Goal: Check status: Check status

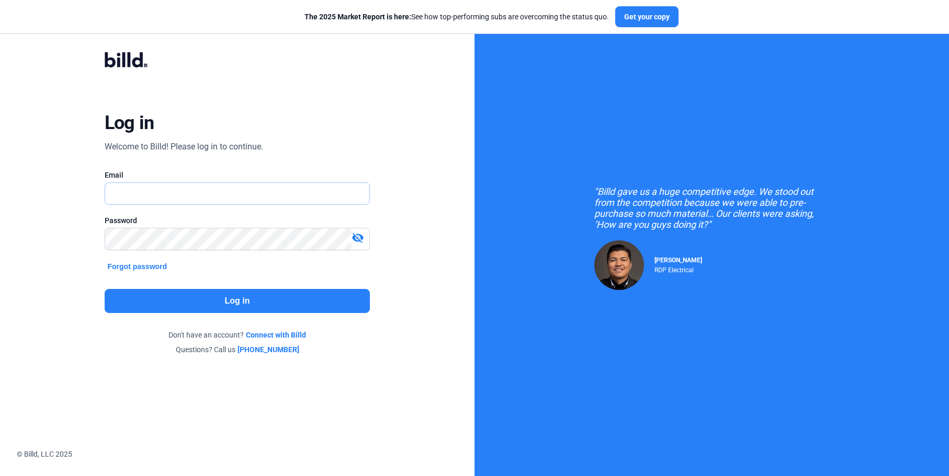
type input "[EMAIL_ADDRESS][DOMAIN_NAME]"
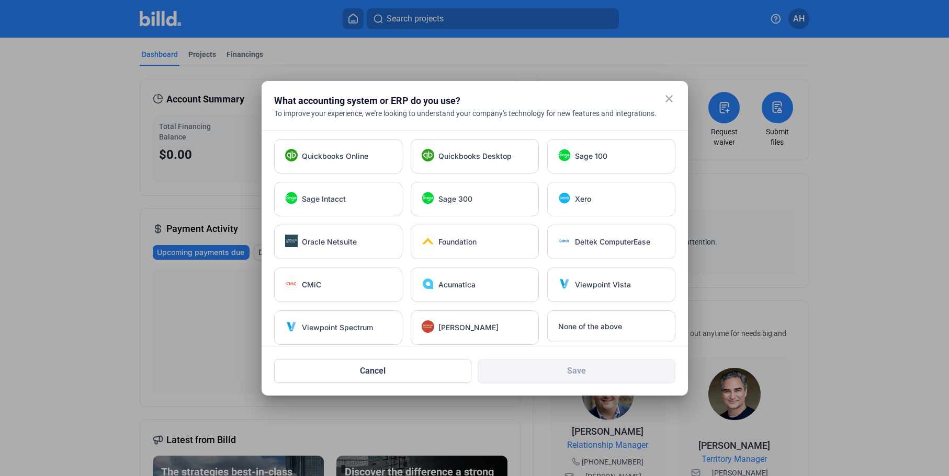
click at [665, 101] on mat-icon "close" at bounding box center [669, 99] width 13 height 13
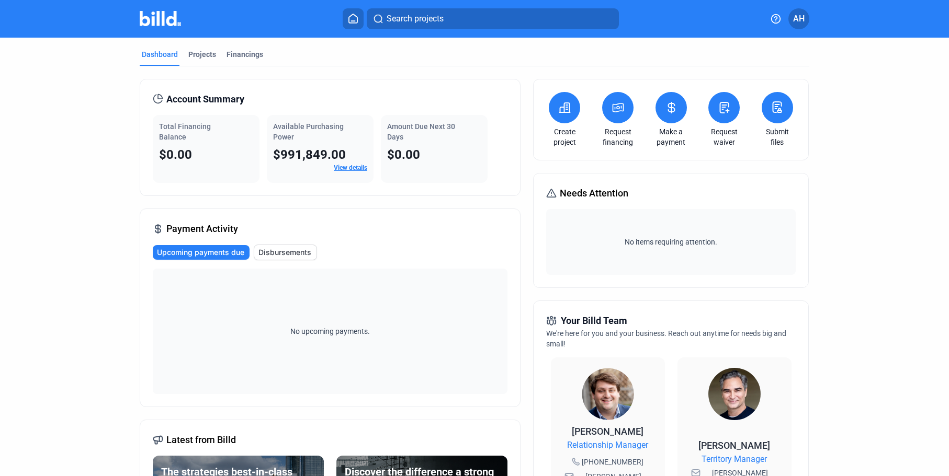
click at [669, 111] on icon at bounding box center [671, 108] width 6 height 10
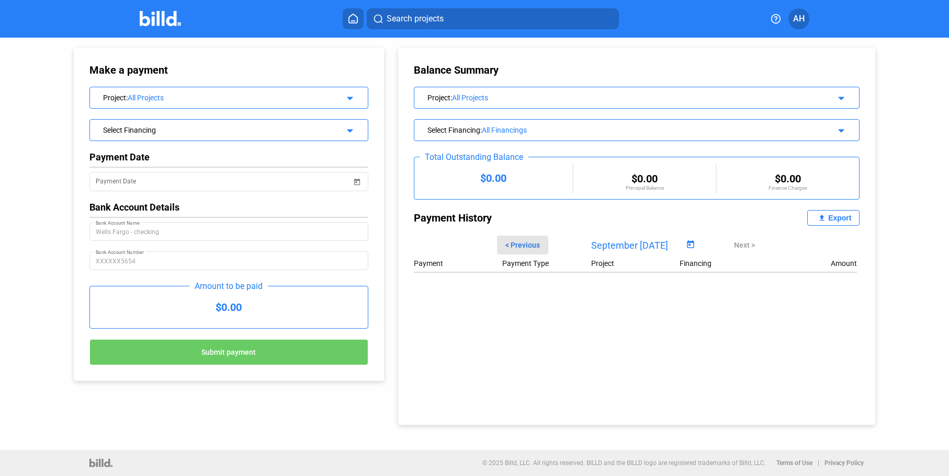
click at [527, 247] on span "< Previous" at bounding box center [522, 245] width 35 height 8
type input "08/15/2025"
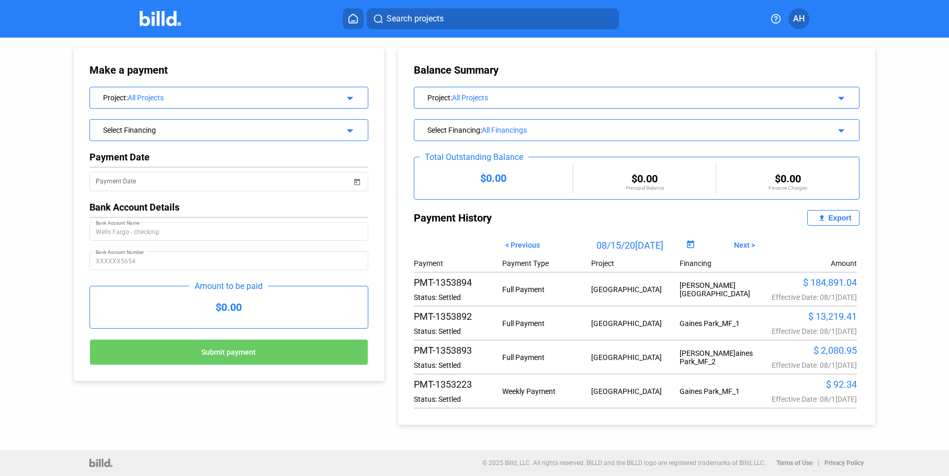
click at [354, 22] on icon at bounding box center [353, 19] width 10 height 10
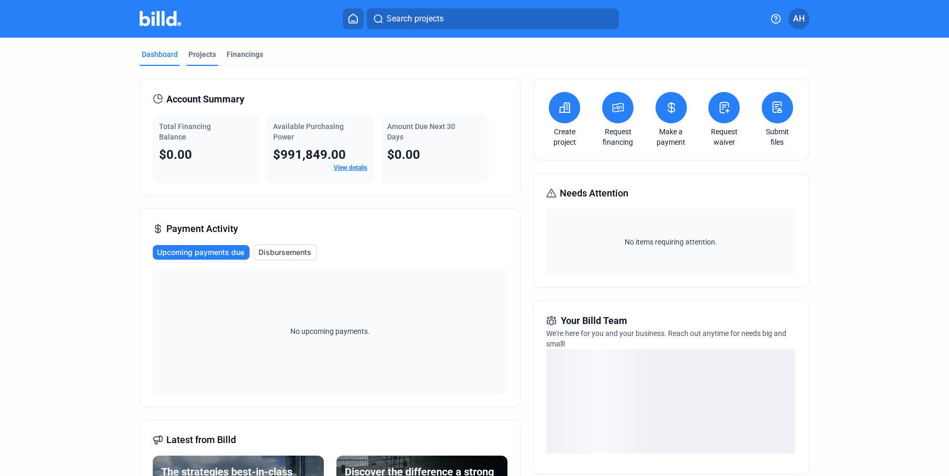
click at [205, 54] on div "Projects" at bounding box center [202, 54] width 28 height 10
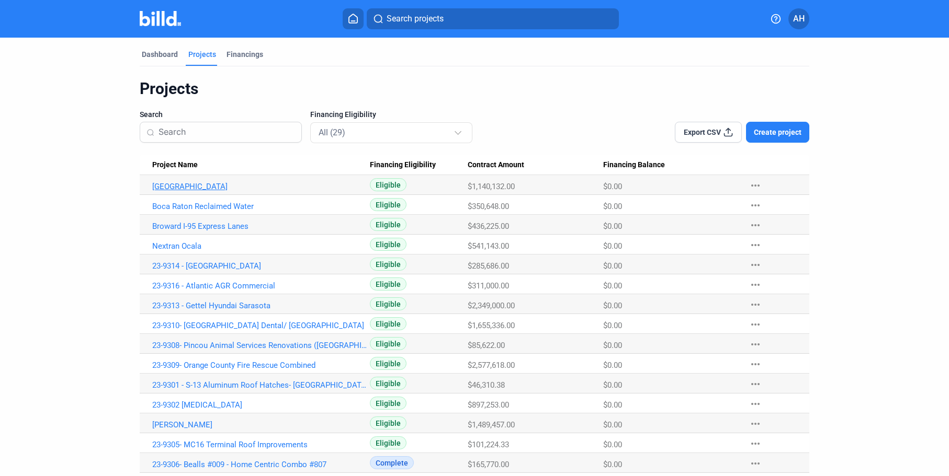
click at [173, 183] on link "Gaines Park" at bounding box center [261, 186] width 218 height 9
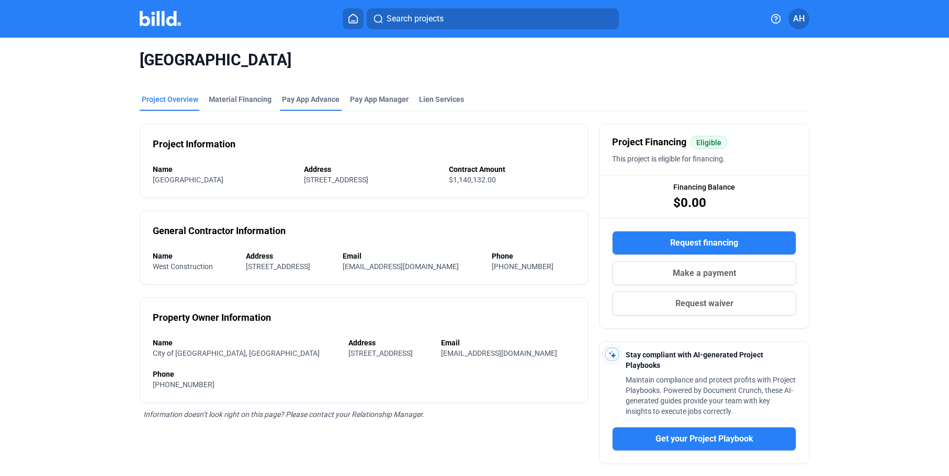
click at [314, 95] on div "Pay App Advance" at bounding box center [311, 99] width 58 height 10
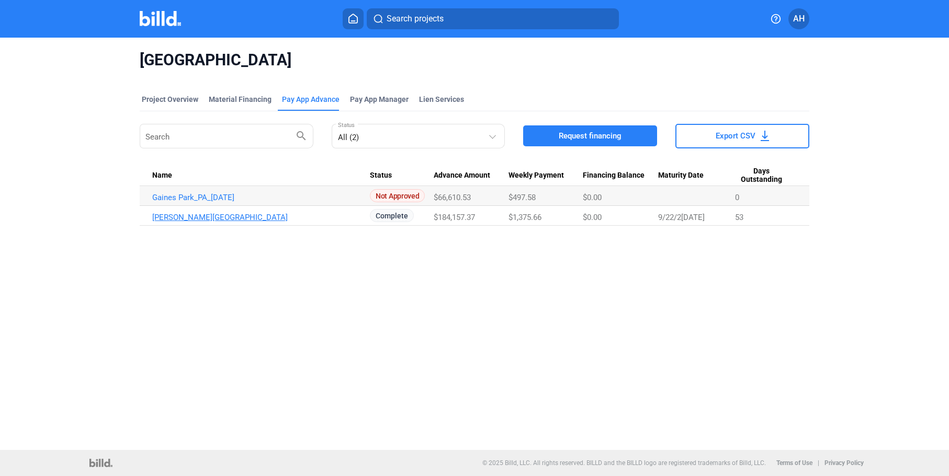
click at [196, 218] on link "Gaines Park_PA_MAY" at bounding box center [261, 217] width 218 height 9
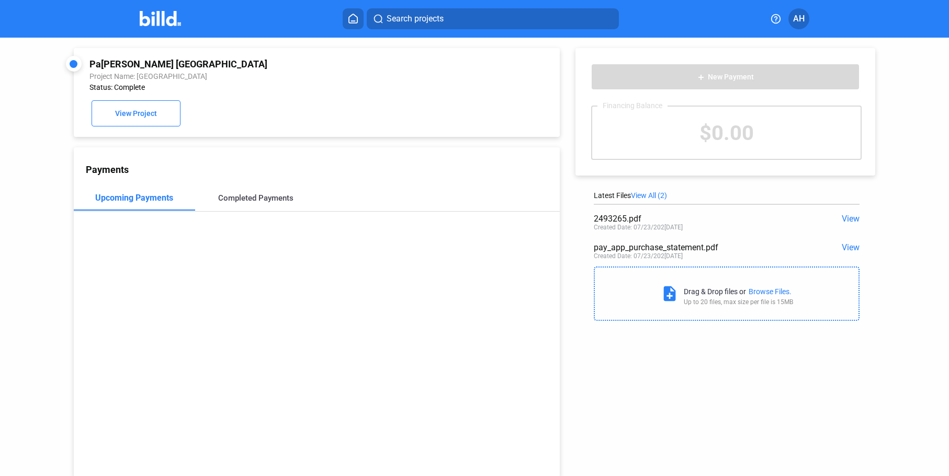
click at [267, 201] on div "Completed Payments" at bounding box center [255, 198] width 75 height 9
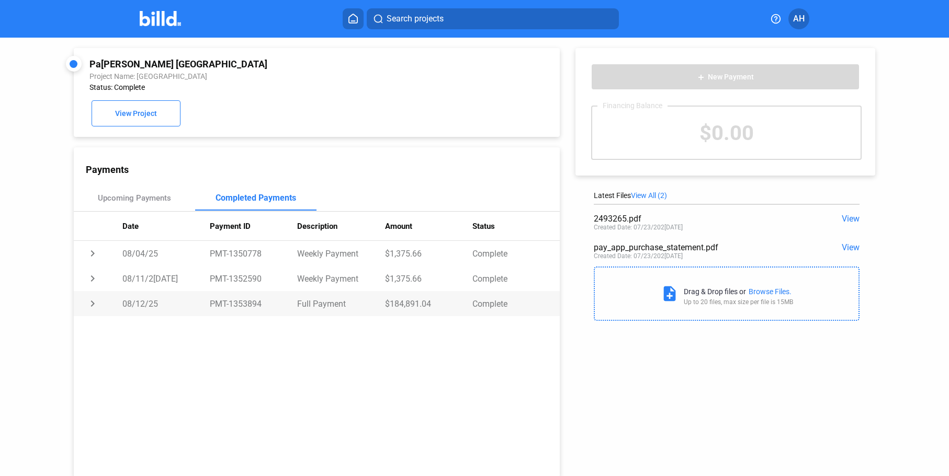
click at [92, 306] on td "chevron_right" at bounding box center [98, 303] width 49 height 25
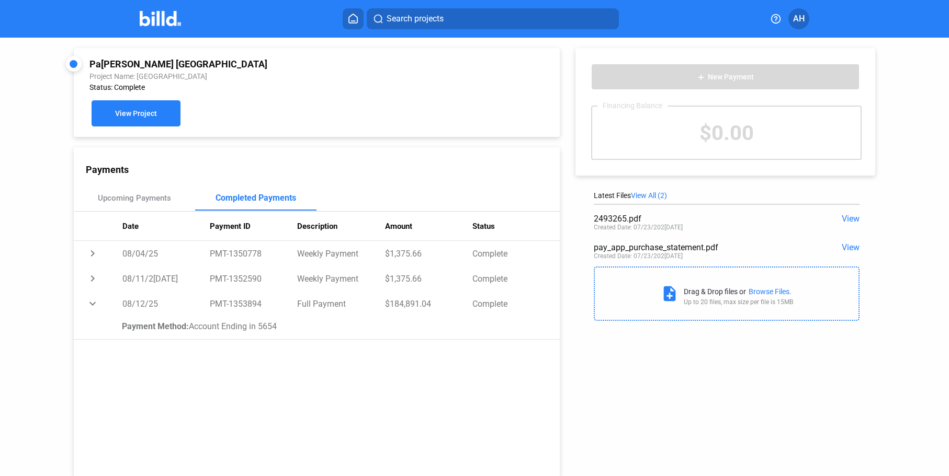
click at [146, 113] on span "View Project" at bounding box center [136, 114] width 42 height 8
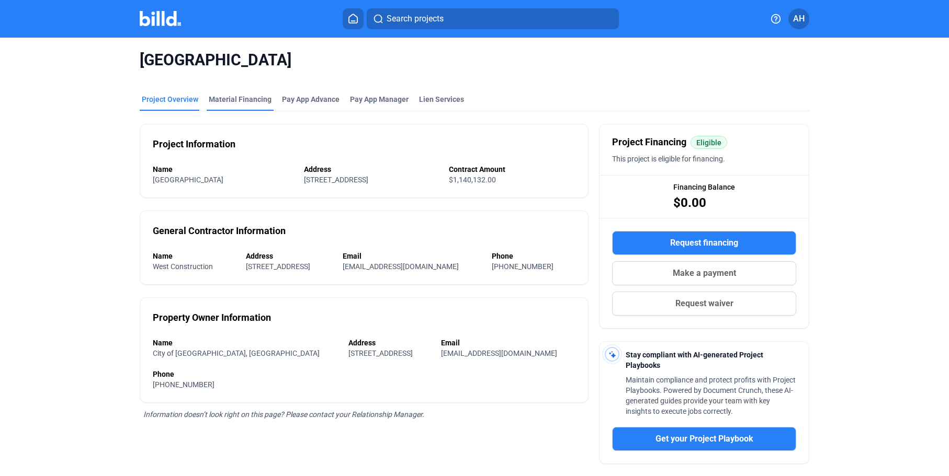
click at [231, 96] on div "Material Financing" at bounding box center [240, 99] width 63 height 10
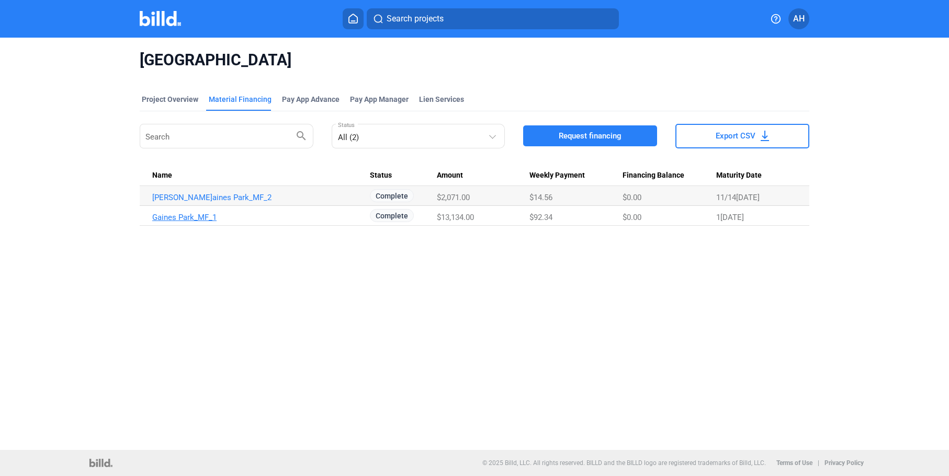
click at [191, 220] on link "Gaines Park_MF_1" at bounding box center [261, 217] width 218 height 9
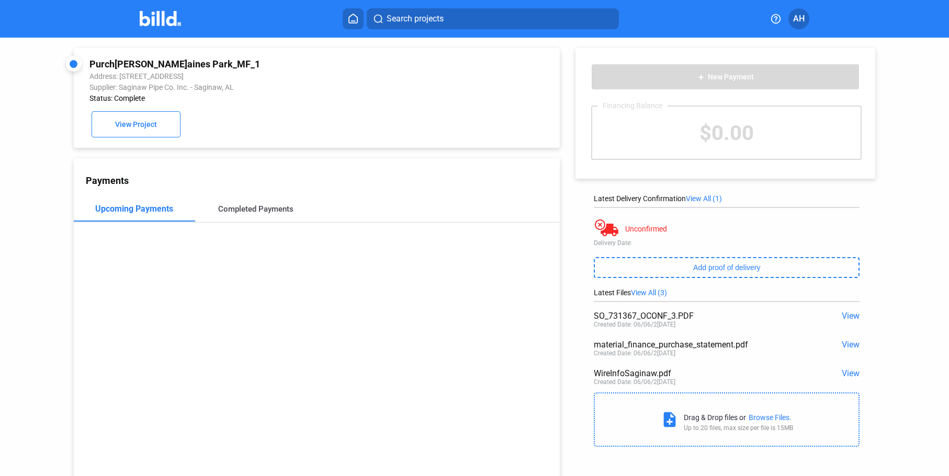
click at [260, 217] on div "Completed Payments" at bounding box center [255, 209] width 121 height 25
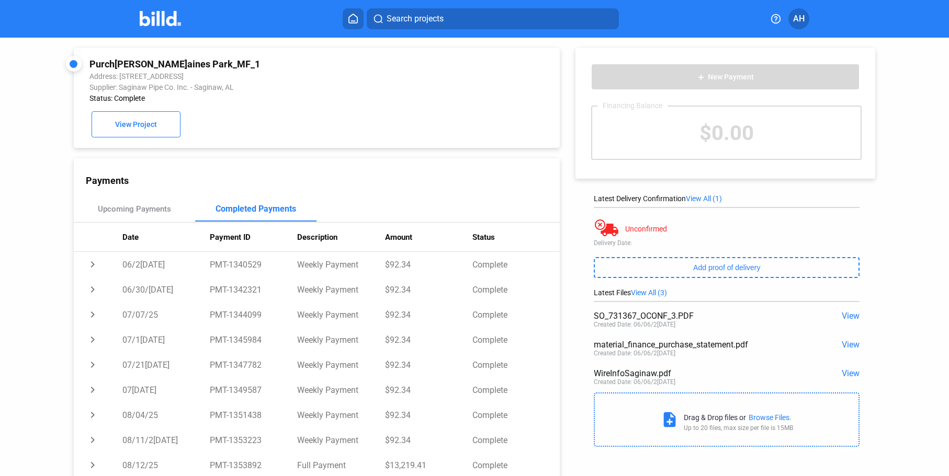
scroll to position [40, 0]
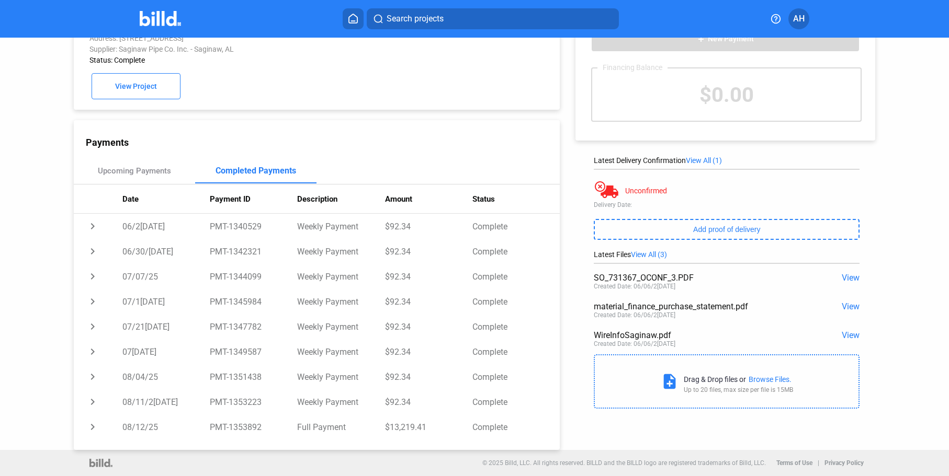
click at [842, 274] on span "View" at bounding box center [851, 278] width 18 height 10
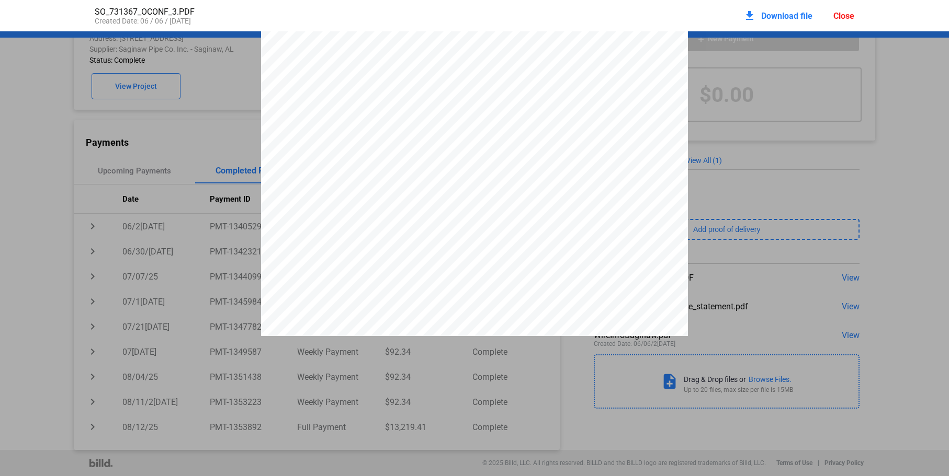
scroll to position [0, 0]
click at [768, 20] on span "Download file" at bounding box center [786, 16] width 51 height 10
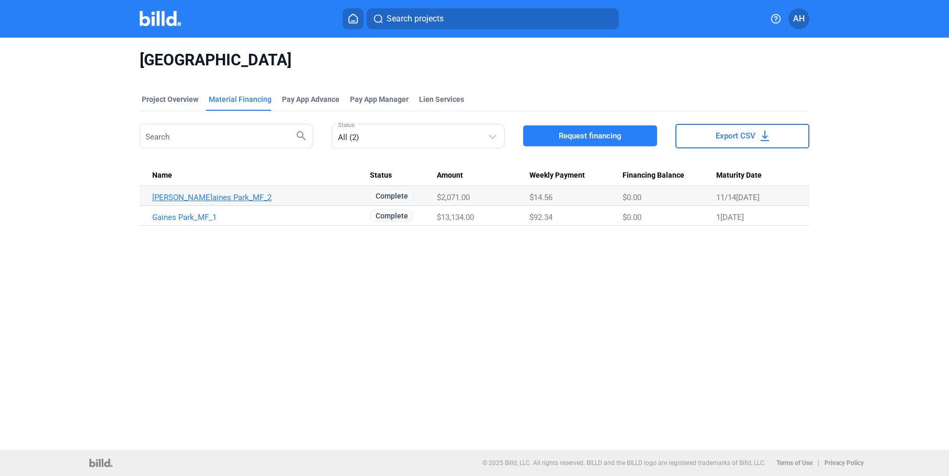
click at [205, 196] on link "Gaines Park_MF_2" at bounding box center [261, 197] width 218 height 9
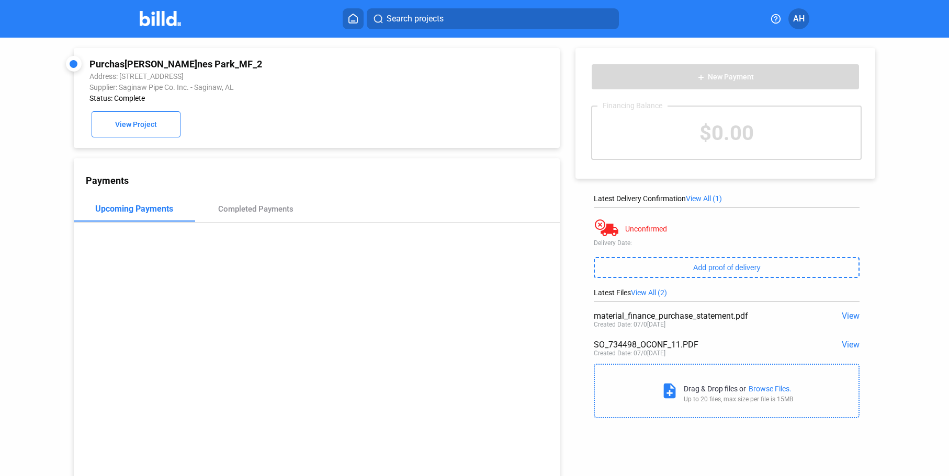
click at [847, 346] on span "View" at bounding box center [851, 345] width 18 height 10
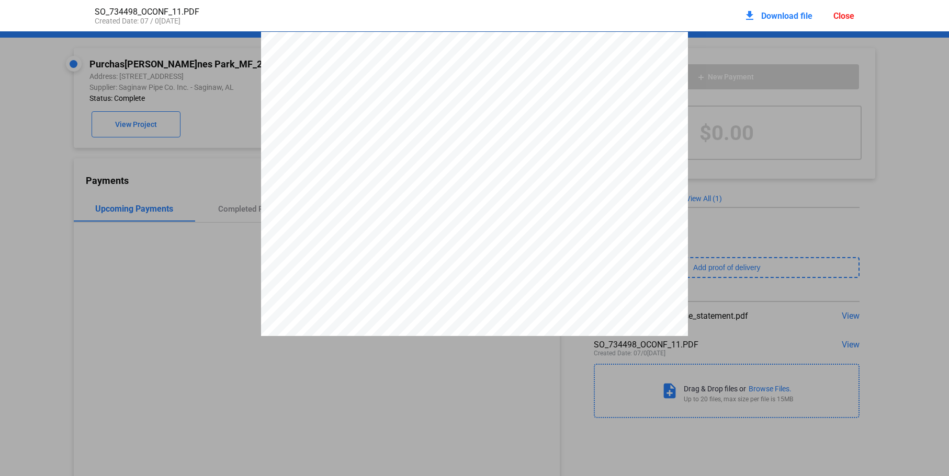
click at [766, 17] on span "Download file" at bounding box center [786, 16] width 51 height 10
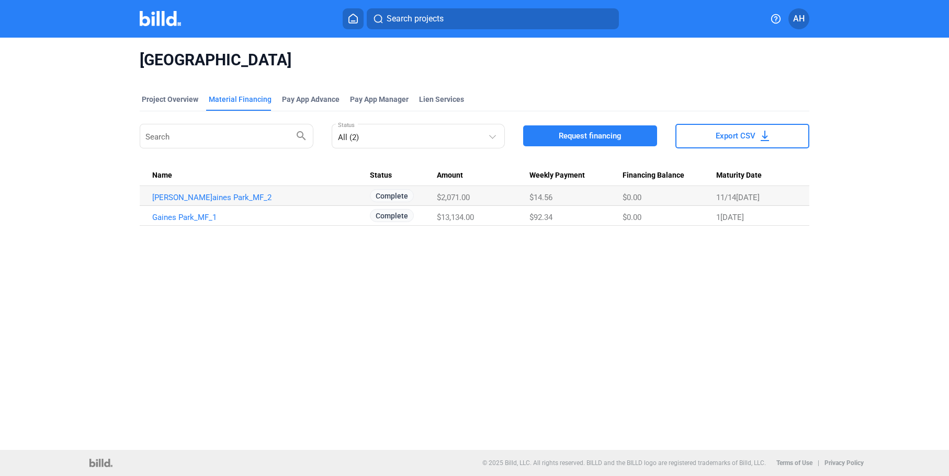
click at [350, 16] on icon at bounding box center [353, 19] width 10 height 10
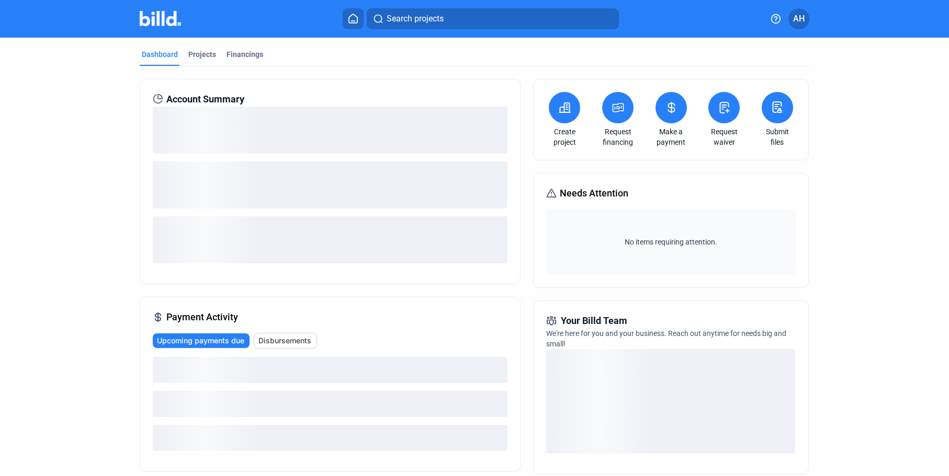
click at [665, 110] on icon at bounding box center [671, 107] width 13 height 13
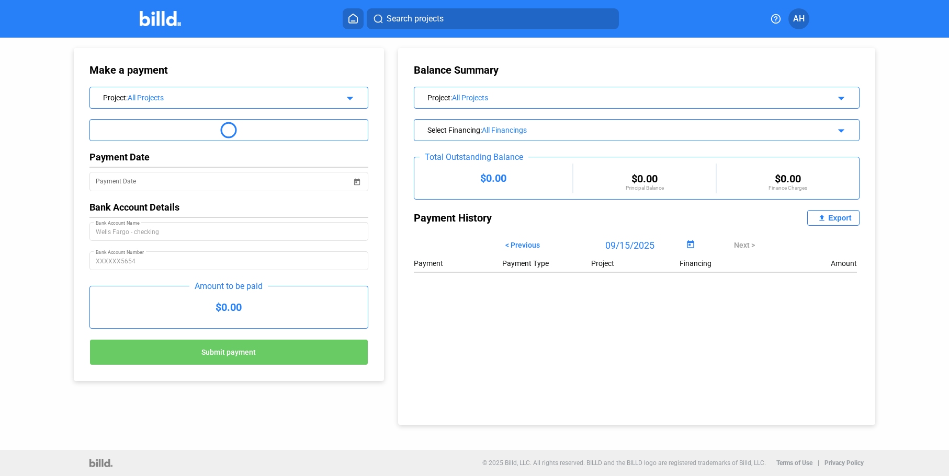
click at [524, 243] on span "< Previous" at bounding box center [522, 245] width 35 height 8
type input "08/15/2025"
